Goal: Check status: Check status

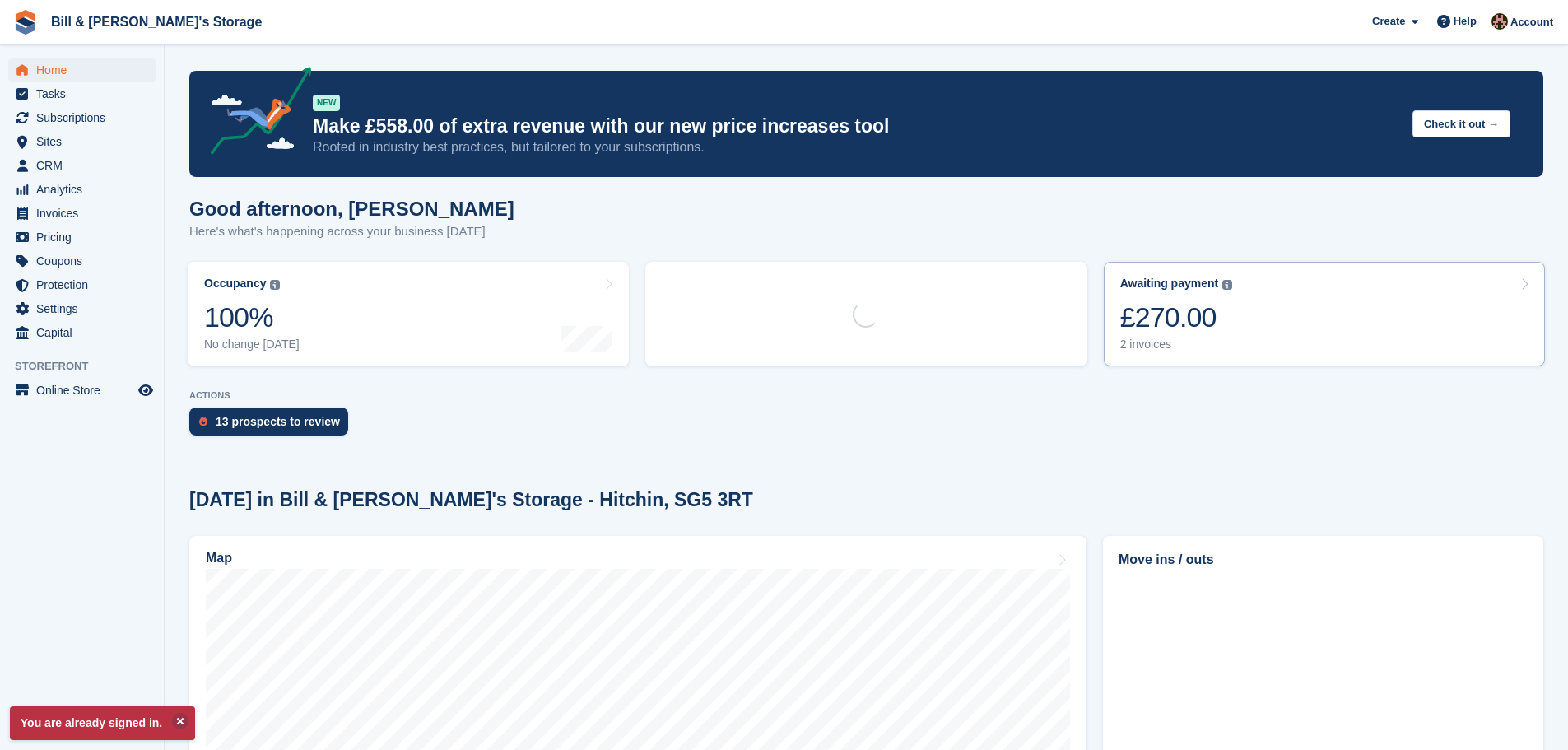
click at [1191, 317] on div "£270.00" at bounding box center [1176, 317] width 113 height 34
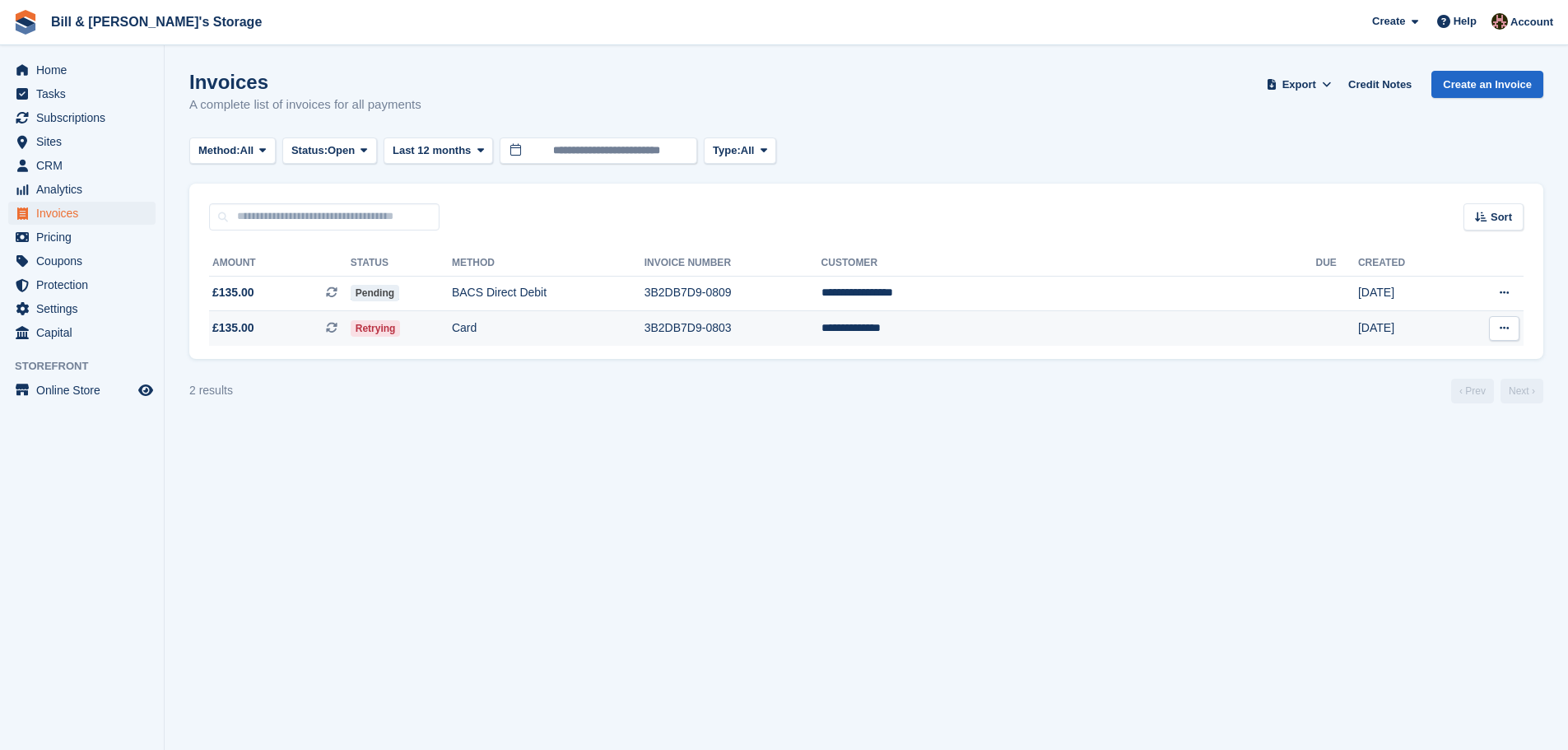
click at [644, 326] on td "Card" at bounding box center [549, 328] width 193 height 35
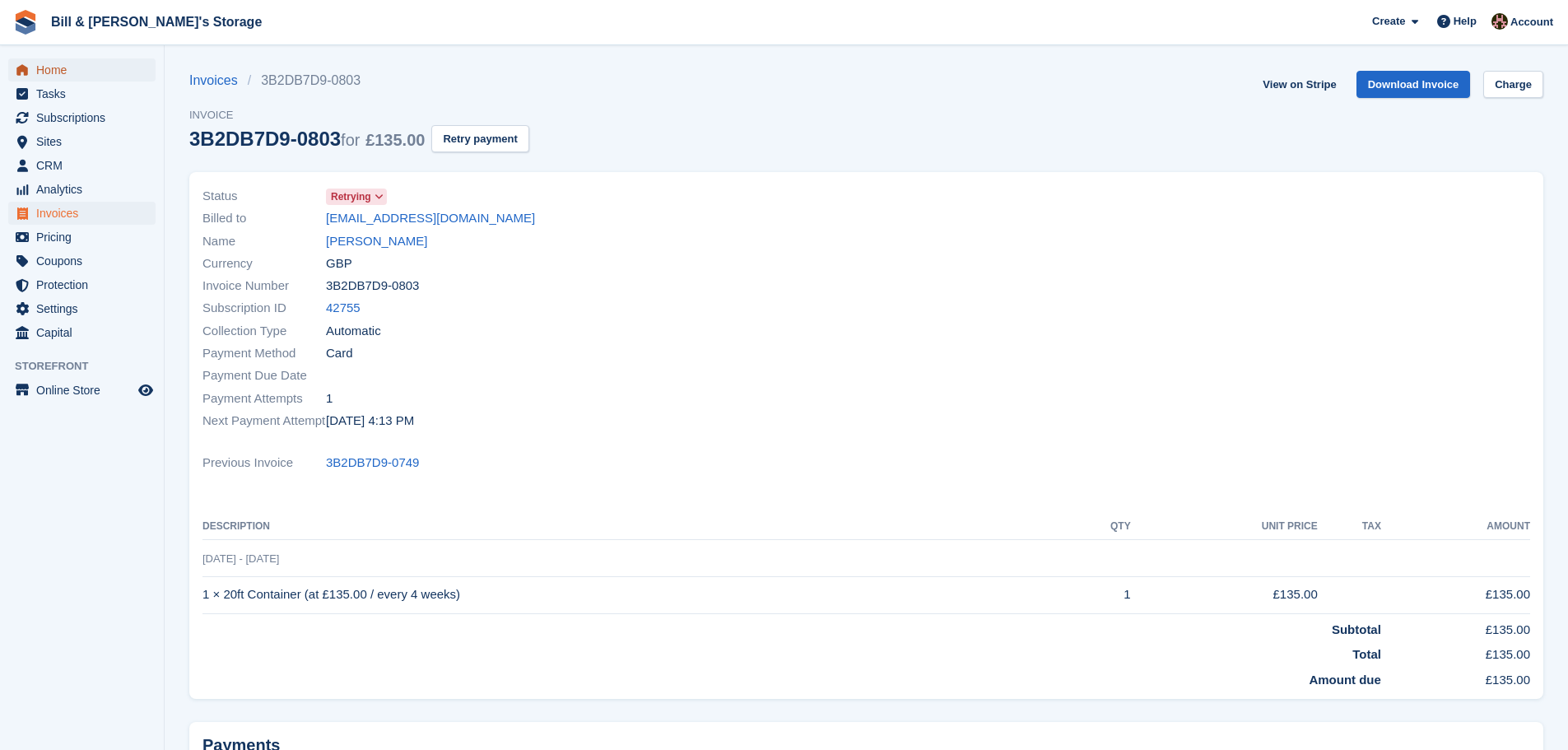
click at [69, 78] on span "Home" at bounding box center [86, 69] width 99 height 23
